Goal: Information Seeking & Learning: Learn about a topic

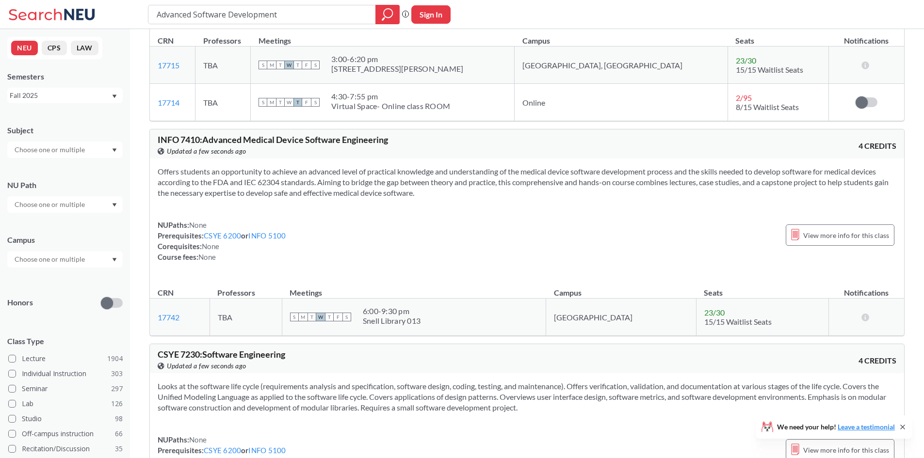
scroll to position [173, 0]
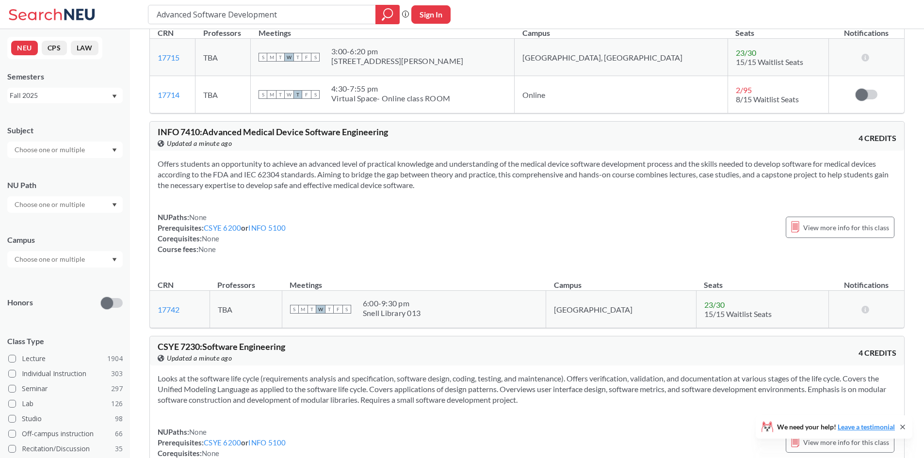
click at [287, 155] on div "Offers students an opportunity to achieve an advanced level of practical knowle…" at bounding box center [527, 210] width 754 height 119
drag, startPoint x: 397, startPoint y: 304, endPoint x: 464, endPoint y: 311, distance: 67.8
click at [463, 310] on div "S M T W T F S 6:00 - 9:30 pm Snell Library 013" at bounding box center [414, 309] width 248 height 21
click at [399, 245] on div "NUPaths: None Prerequisites: CSYE 6200 or INFO 5100 Corequisites: None Course f…" at bounding box center [527, 233] width 739 height 43
drag, startPoint x: 230, startPoint y: 166, endPoint x: 273, endPoint y: 167, distance: 42.7
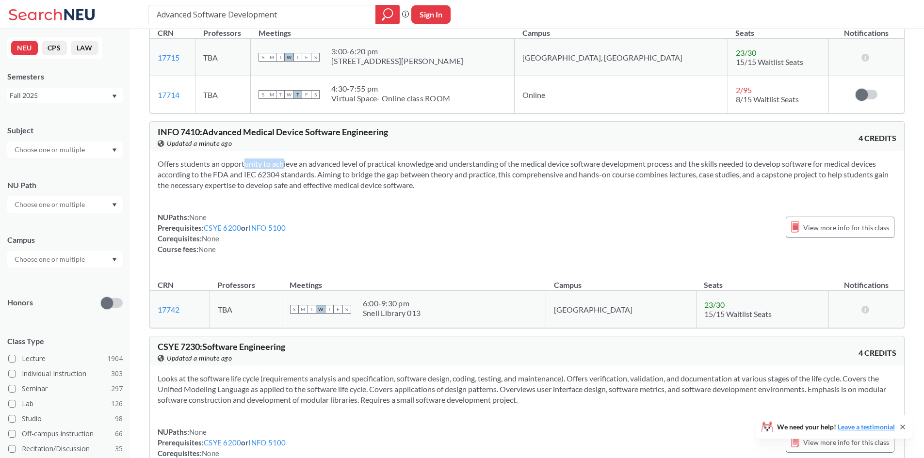
click at [270, 164] on section "Offers students an opportunity to achieve an advanced level of practical knowle…" at bounding box center [527, 175] width 739 height 32
drag, startPoint x: 331, startPoint y: 205, endPoint x: 421, endPoint y: 232, distance: 93.6
click at [332, 206] on div "Offers students an opportunity to achieve an advanced level of practical knowle…" at bounding box center [527, 210] width 754 height 119
click at [704, 309] on span "23 / 30" at bounding box center [714, 304] width 20 height 9
click at [704, 303] on span "23 / 30" at bounding box center [714, 304] width 20 height 9
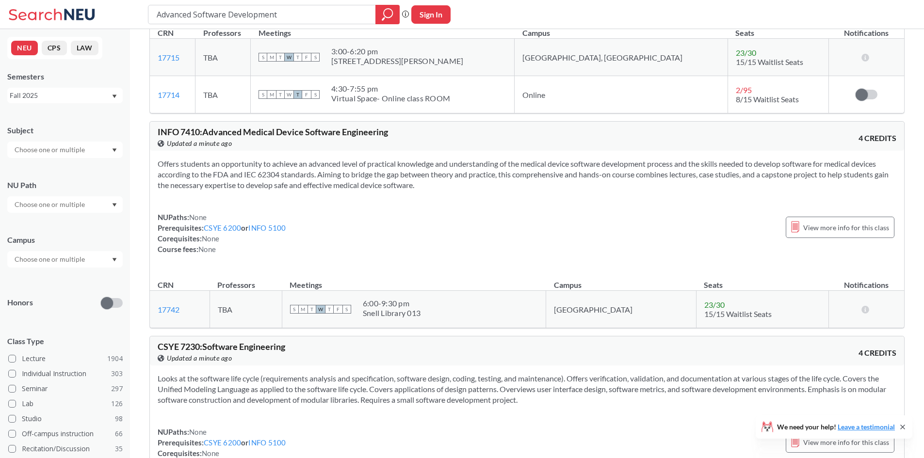
click at [704, 312] on span "15/15 Waitlist Seats" at bounding box center [737, 314] width 67 height 9
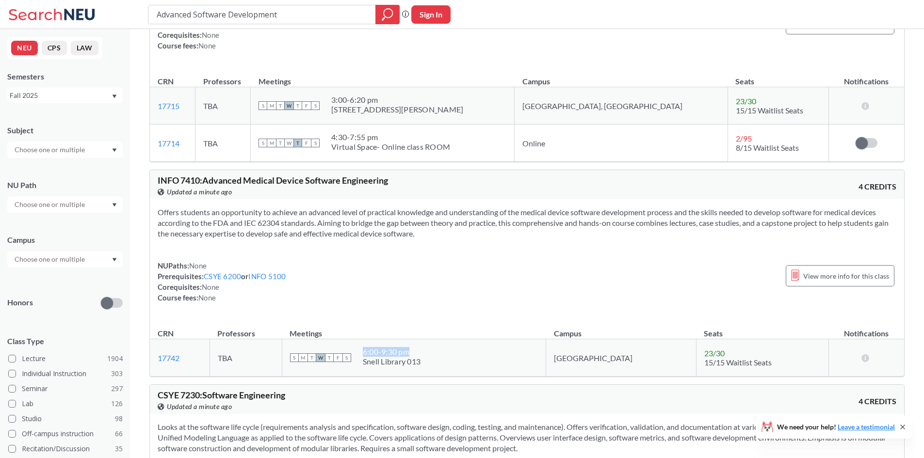
drag, startPoint x: 396, startPoint y: 354, endPoint x: 450, endPoint y: 348, distance: 54.6
click at [421, 348] on div "6:00 - 9:30 pm" at bounding box center [392, 352] width 58 height 10
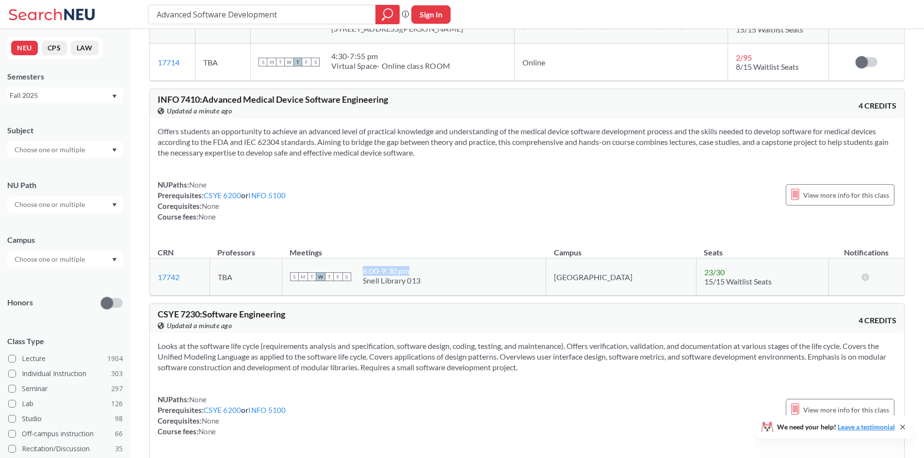
scroll to position [270, 0]
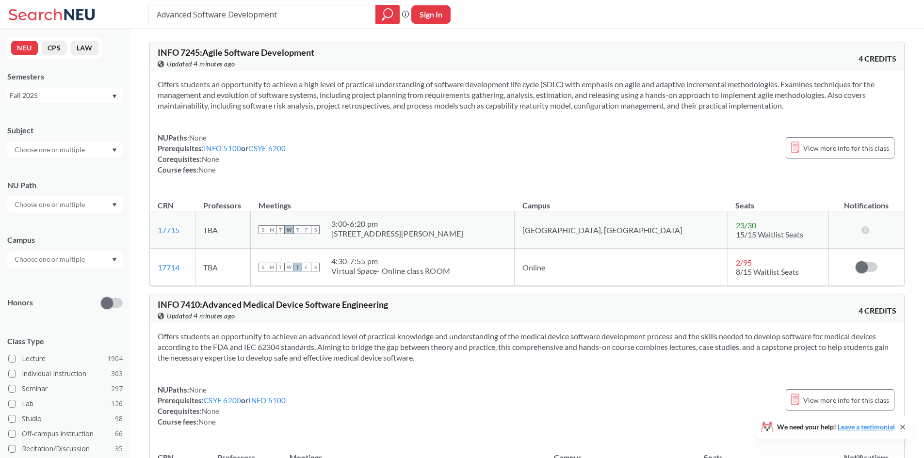
click at [761, 10] on div "Advanced Software Development Phrase search guarantees the exact search appears…" at bounding box center [462, 14] width 924 height 29
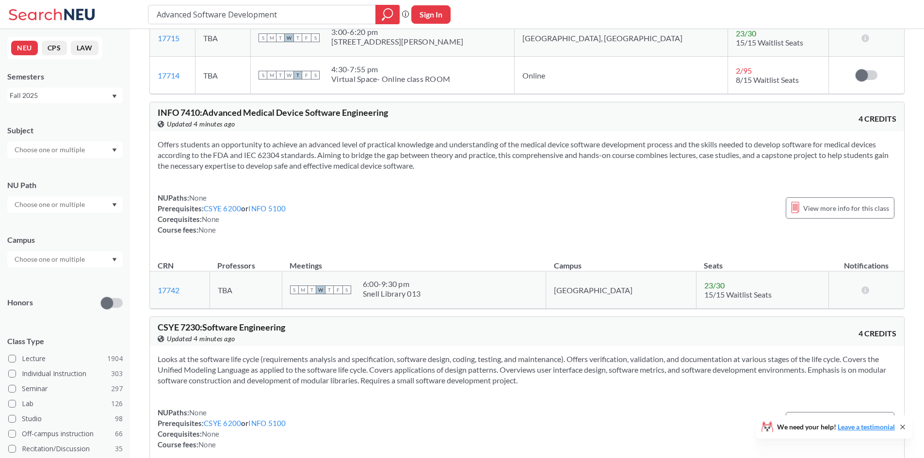
scroll to position [194, 0]
click at [421, 294] on div "Snell Library 013" at bounding box center [392, 292] width 58 height 10
